Goal: Information Seeking & Learning: Find specific fact

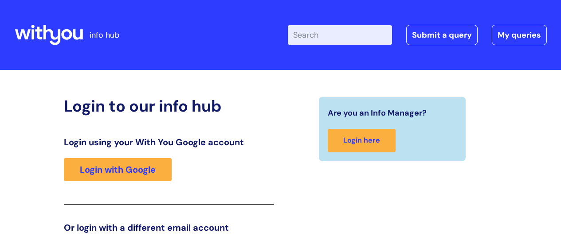
scroll to position [135, 0]
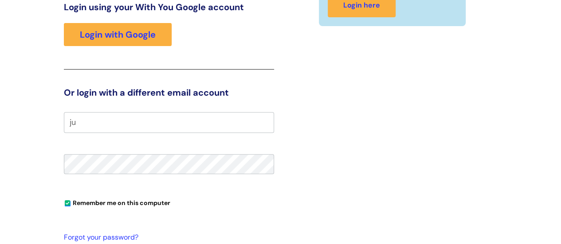
type input "j"
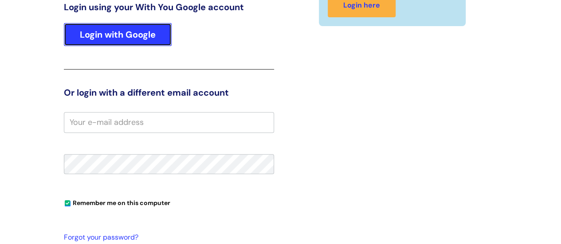
click at [123, 34] on link "Login with Google" at bounding box center [118, 34] width 108 height 23
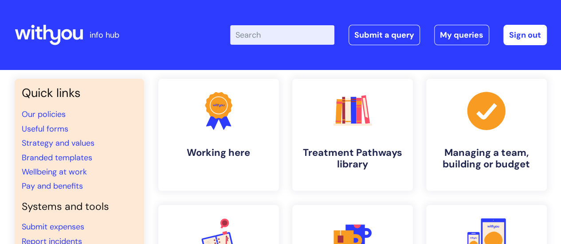
click at [253, 34] on input "Enter your search term here..." at bounding box center [282, 35] width 104 height 20
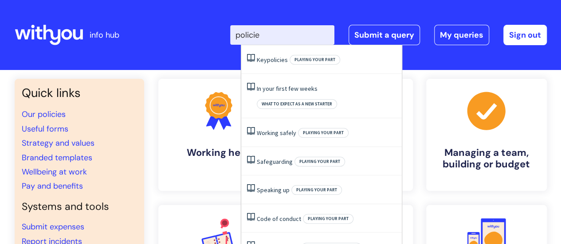
type input "policies"
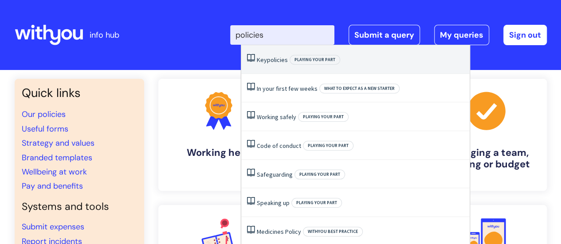
click at [272, 61] on span "policies" at bounding box center [277, 60] width 21 height 8
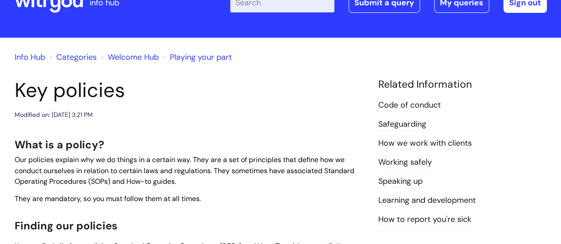
scroll to position [133, 0]
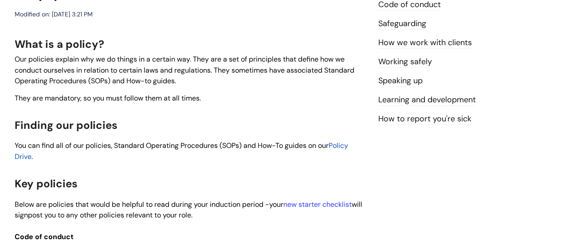
click at [345, 144] on span "Policy Drive" at bounding box center [181, 151] width 333 height 20
